Goal: Information Seeking & Learning: Learn about a topic

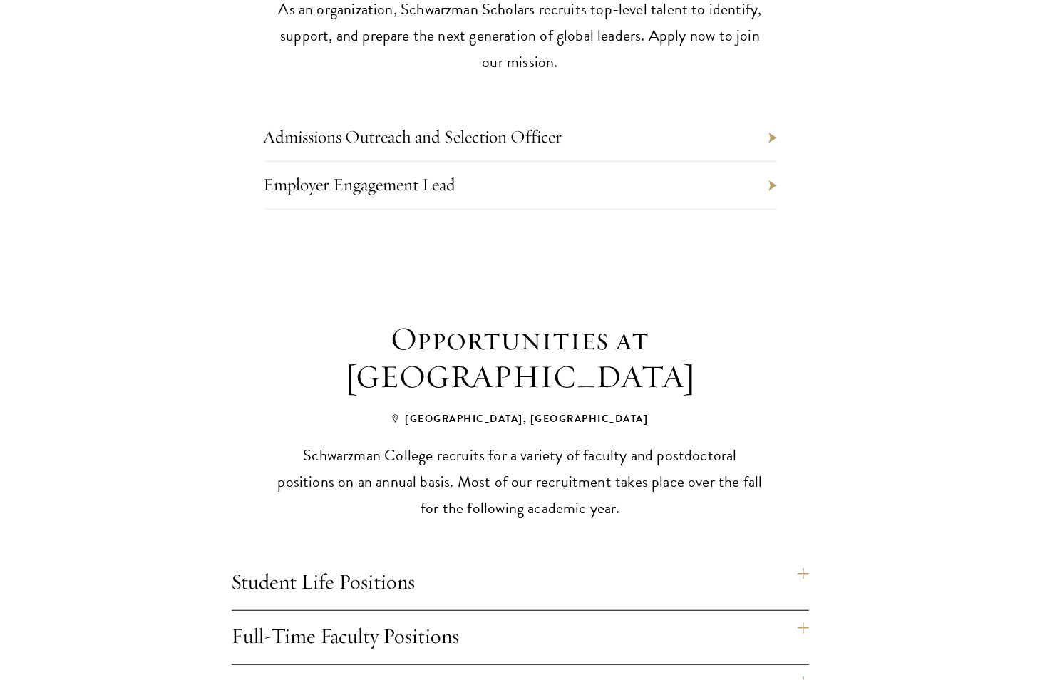
scroll to position [786, 0]
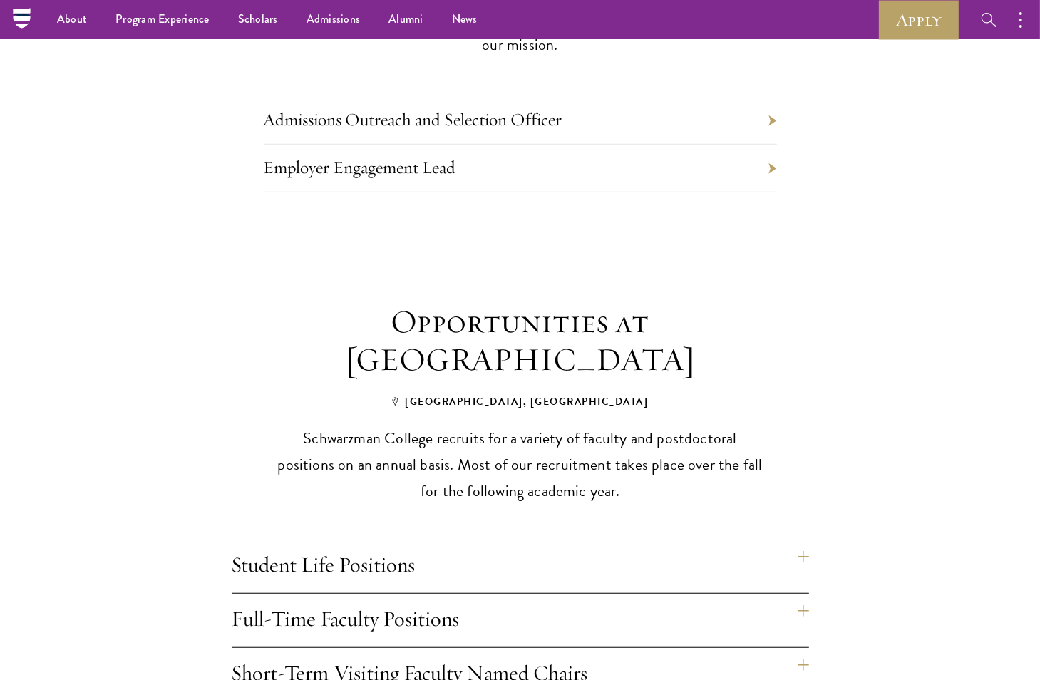
click at [776, 146] on li "Employer Engagement Lead" at bounding box center [520, 169] width 513 height 48
click at [764, 97] on li "Admissions Outreach and Selection Officer" at bounding box center [520, 121] width 513 height 48
click at [772, 97] on li "Admissions Outreach and Selection Officer" at bounding box center [520, 121] width 513 height 48
click at [654, 113] on li "Admissions Outreach and Selection Officer" at bounding box center [520, 121] width 513 height 48
click at [613, 97] on li "Admissions Outreach and Selection Officer" at bounding box center [520, 121] width 513 height 48
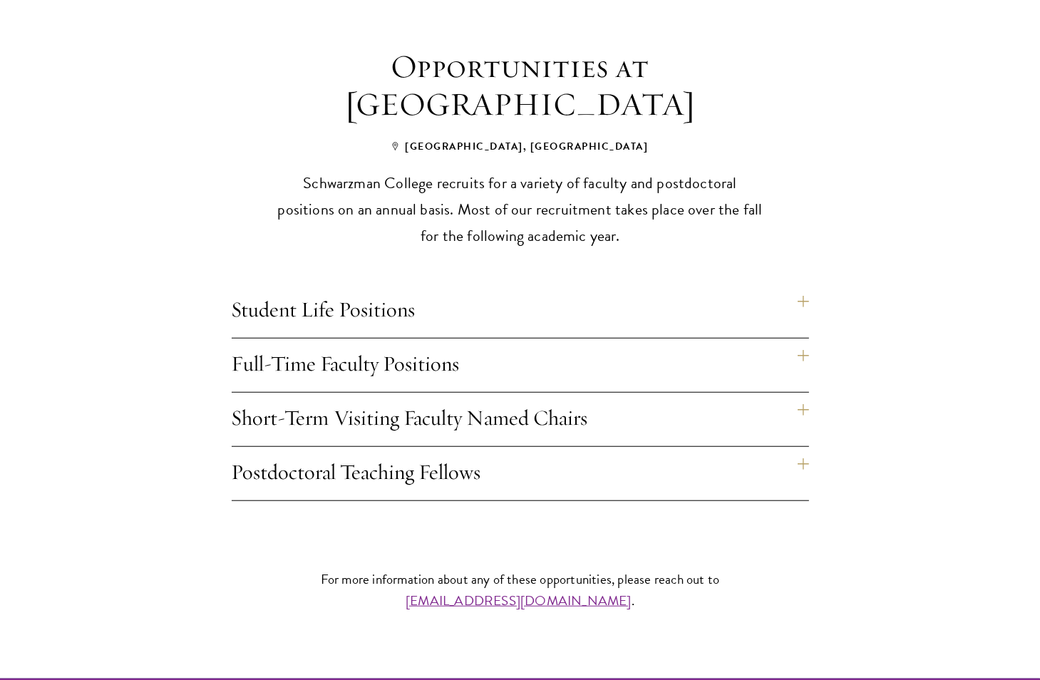
scroll to position [1044, 0]
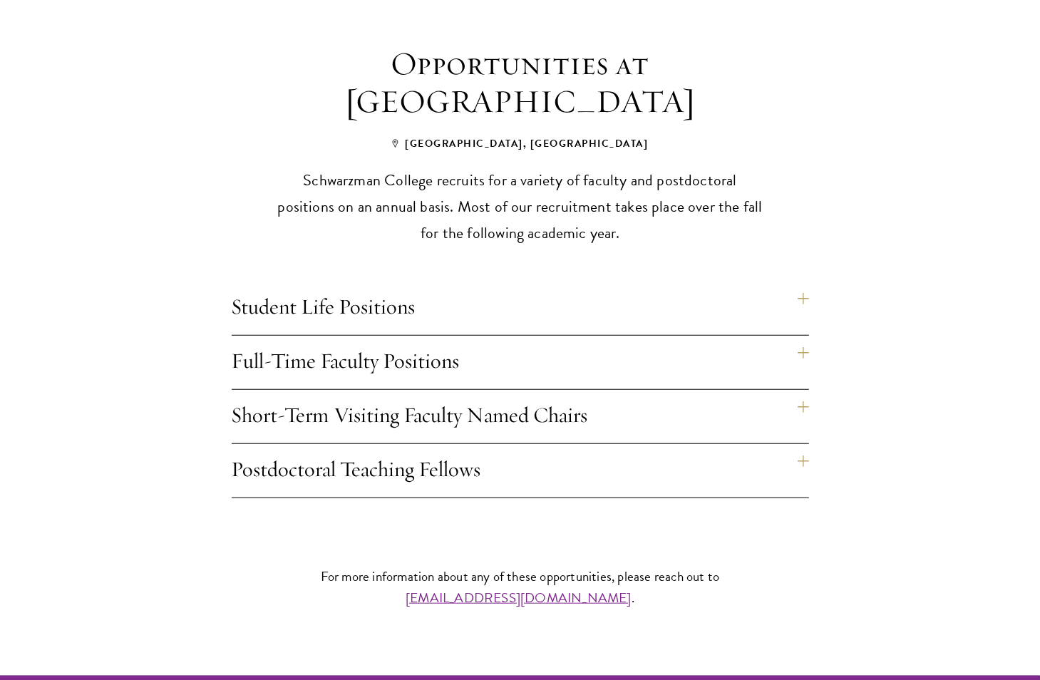
click at [802, 282] on h4 "Student Life Positions" at bounding box center [520, 308] width 577 height 53
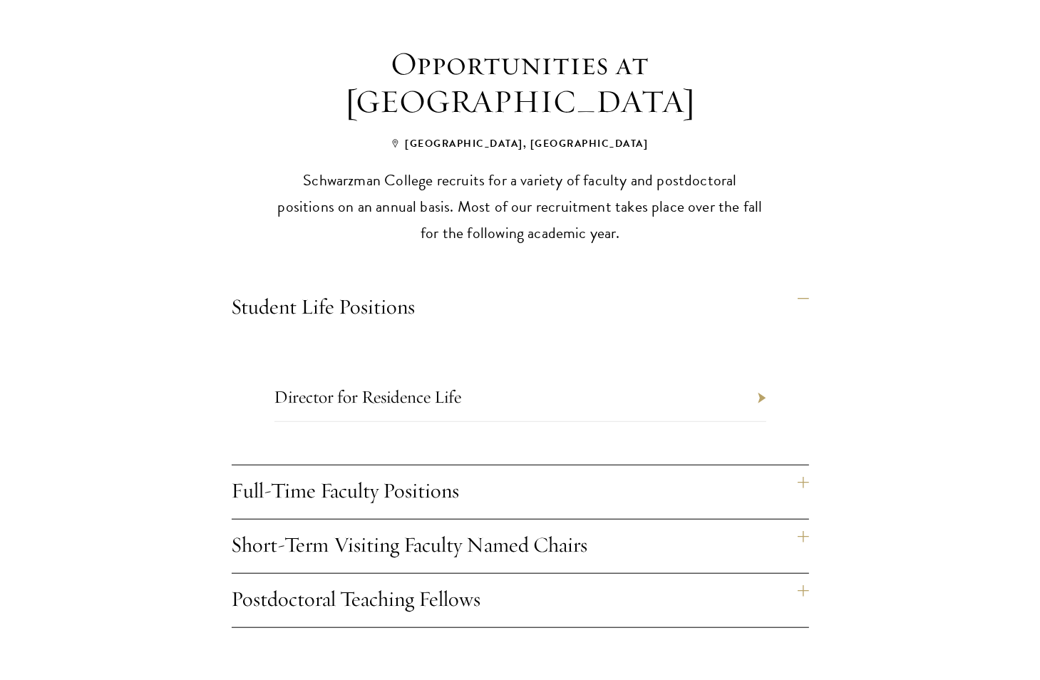
click at [801, 465] on h4 "Full-Time Faculty Positions" at bounding box center [520, 491] width 577 height 53
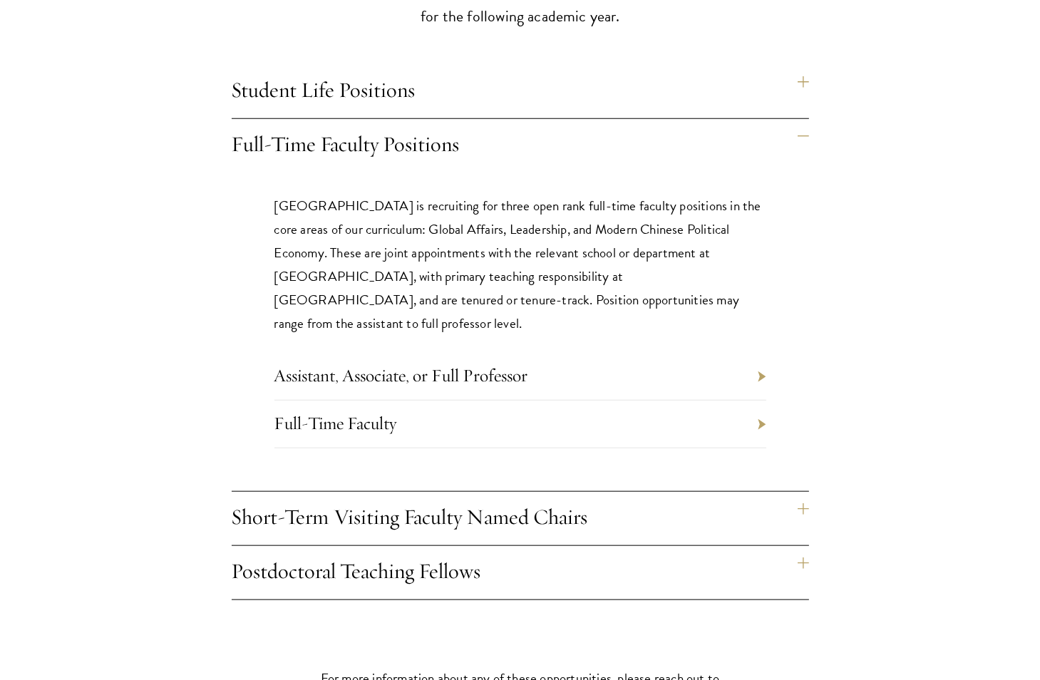
scroll to position [1274, 0]
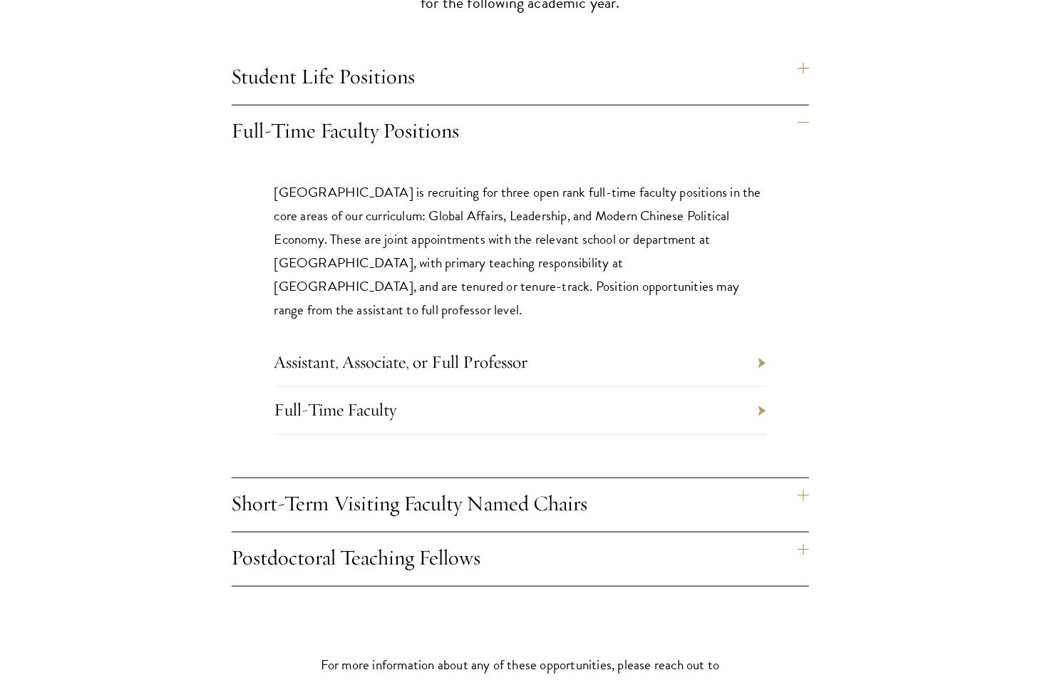
click at [807, 478] on h4 "Short-Term Visiting Faculty Named Chairs" at bounding box center [520, 504] width 577 height 53
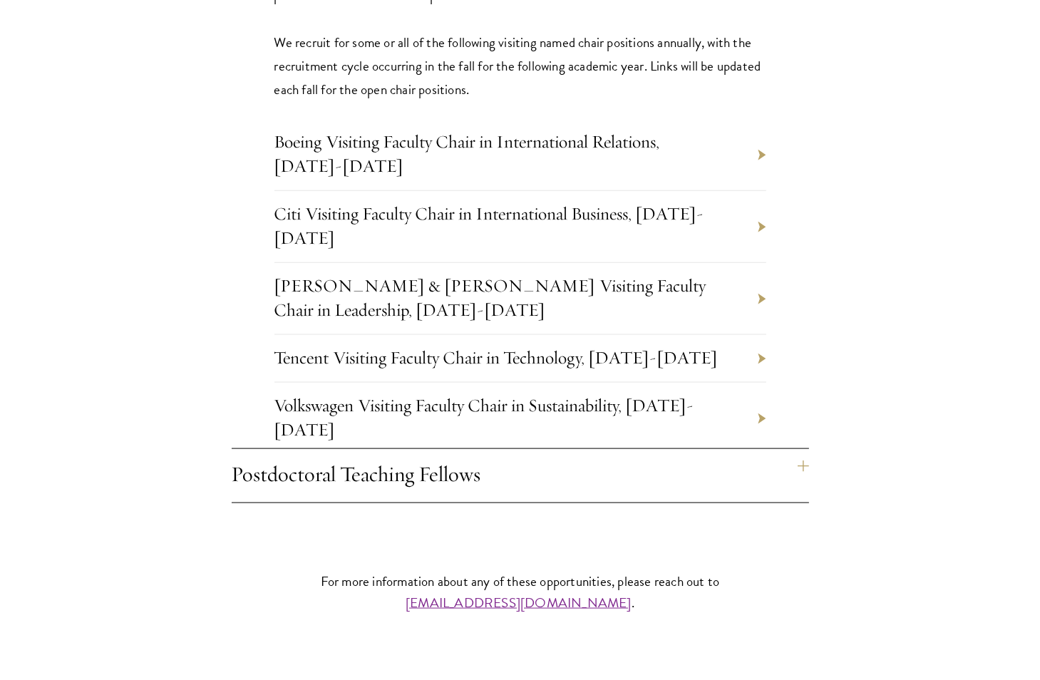
scroll to position [1630, 0]
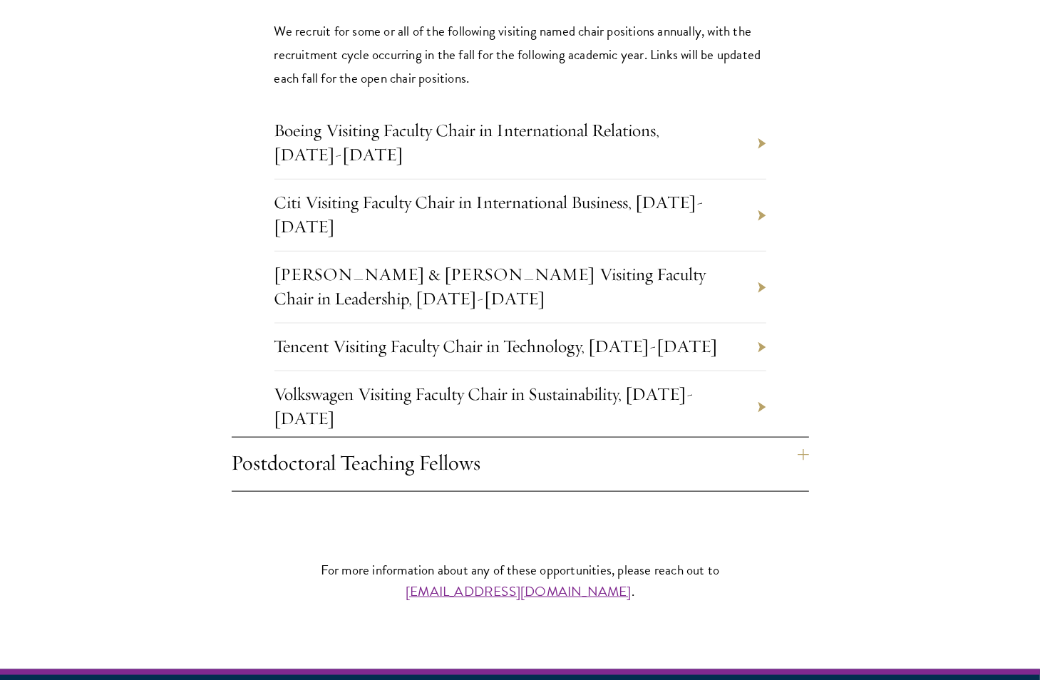
click at [804, 438] on h4 "Postdoctoral Teaching Fellows" at bounding box center [520, 464] width 577 height 53
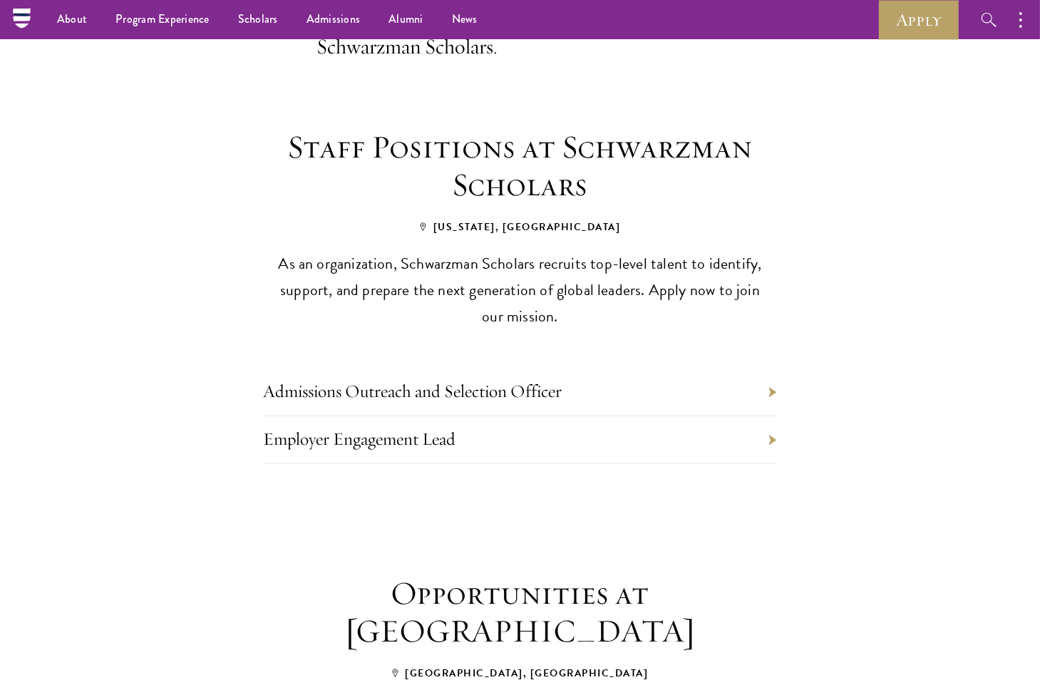
scroll to position [503, 0]
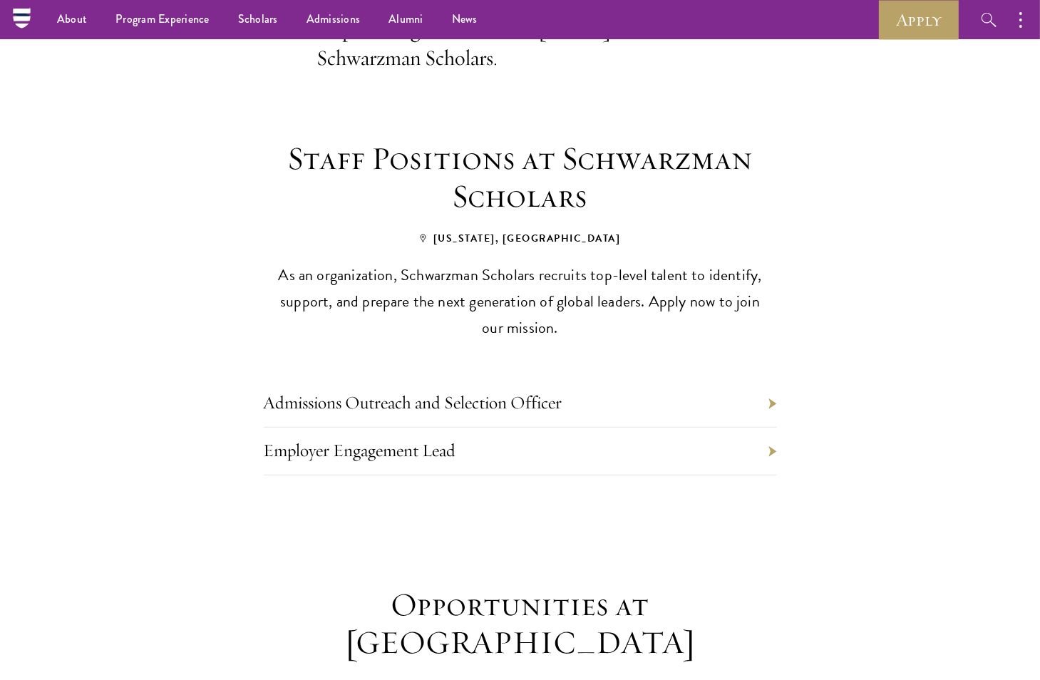
click at [773, 380] on li "Admissions Outreach and Selection Officer" at bounding box center [520, 404] width 513 height 48
click at [778, 381] on div "Admissions Outreach and Selection Officer Employer Engagement Lead" at bounding box center [520, 429] width 599 height 177
click at [765, 380] on li "Admissions Outreach and Selection Officer" at bounding box center [520, 404] width 513 height 48
click at [773, 380] on li "Admissions Outreach and Selection Officer" at bounding box center [520, 404] width 513 height 48
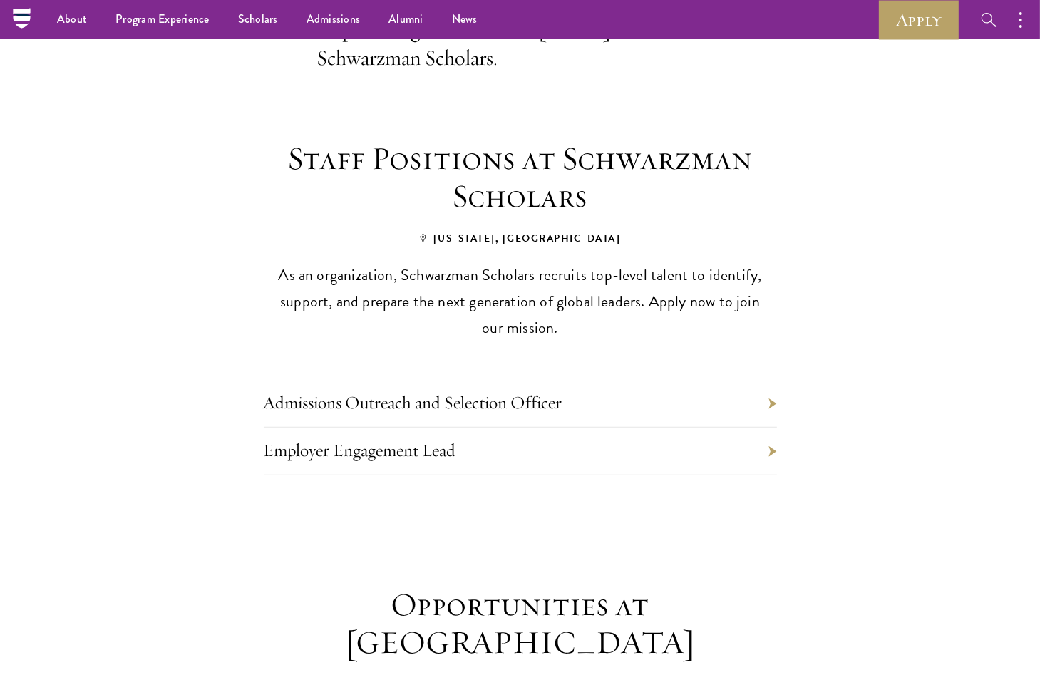
click at [773, 380] on li "Admissions Outreach and Selection Officer" at bounding box center [520, 404] width 513 height 48
click at [521, 391] on link "Admissions Outreach and Selection Officer" at bounding box center [413, 402] width 299 height 22
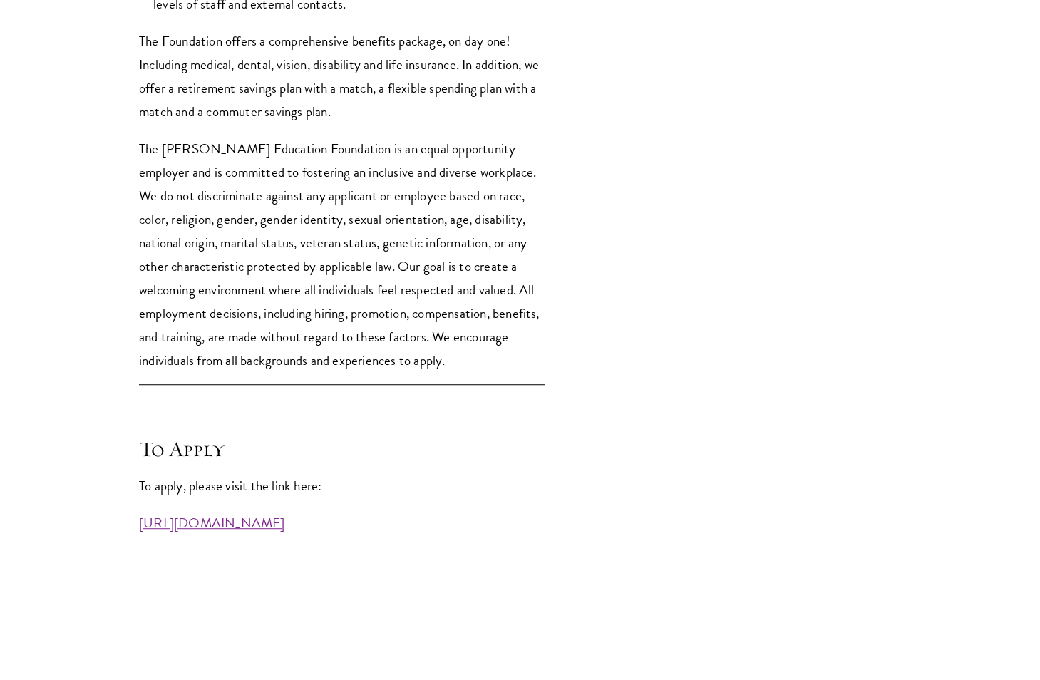
scroll to position [3615, 0]
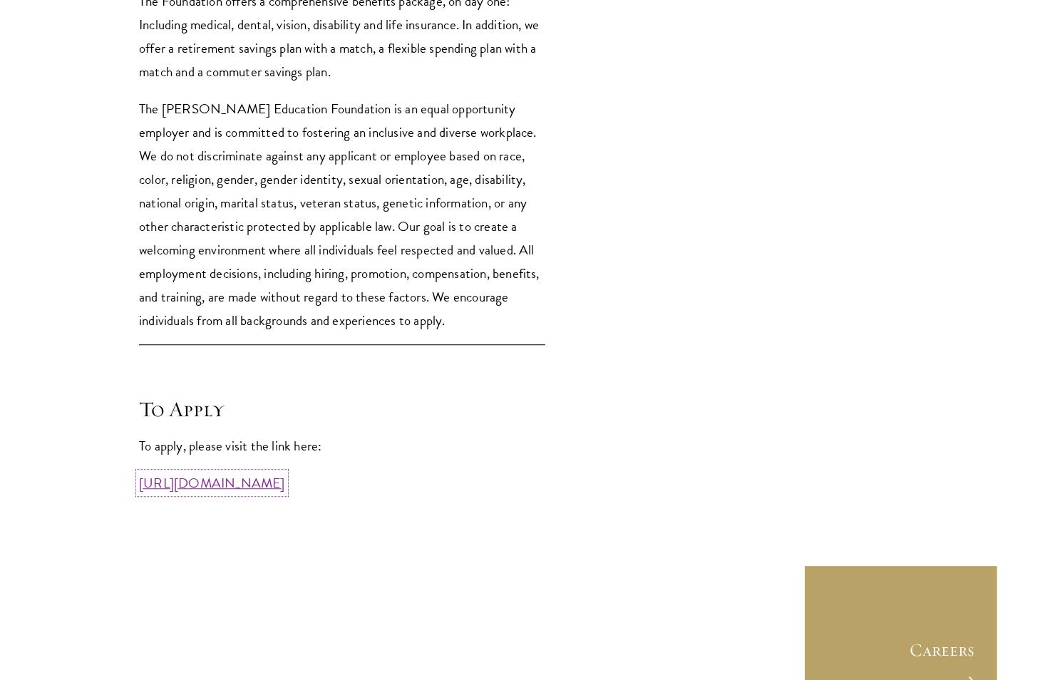
click at [285, 473] on link "[URL][DOMAIN_NAME]" at bounding box center [212, 483] width 146 height 21
